Goal: Information Seeking & Learning: Learn about a topic

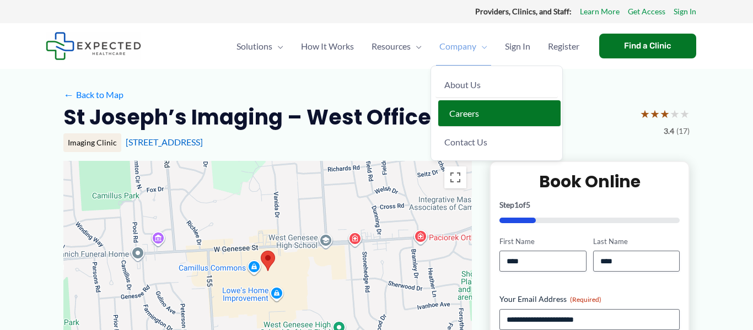
click at [466, 110] on span "Careers" at bounding box center [464, 113] width 30 height 10
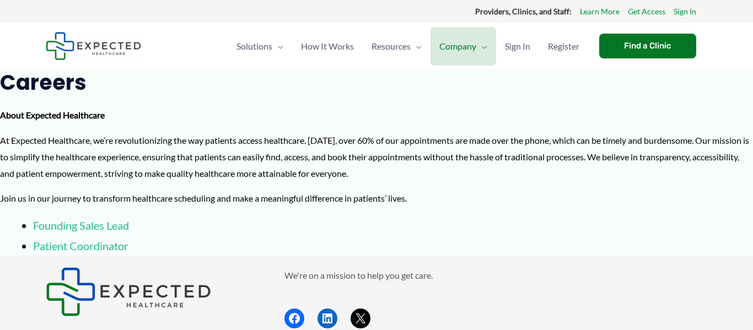
click at [84, 248] on link "Patient Coordinator" at bounding box center [80, 245] width 95 height 13
